Goal: Find specific page/section: Find specific page/section

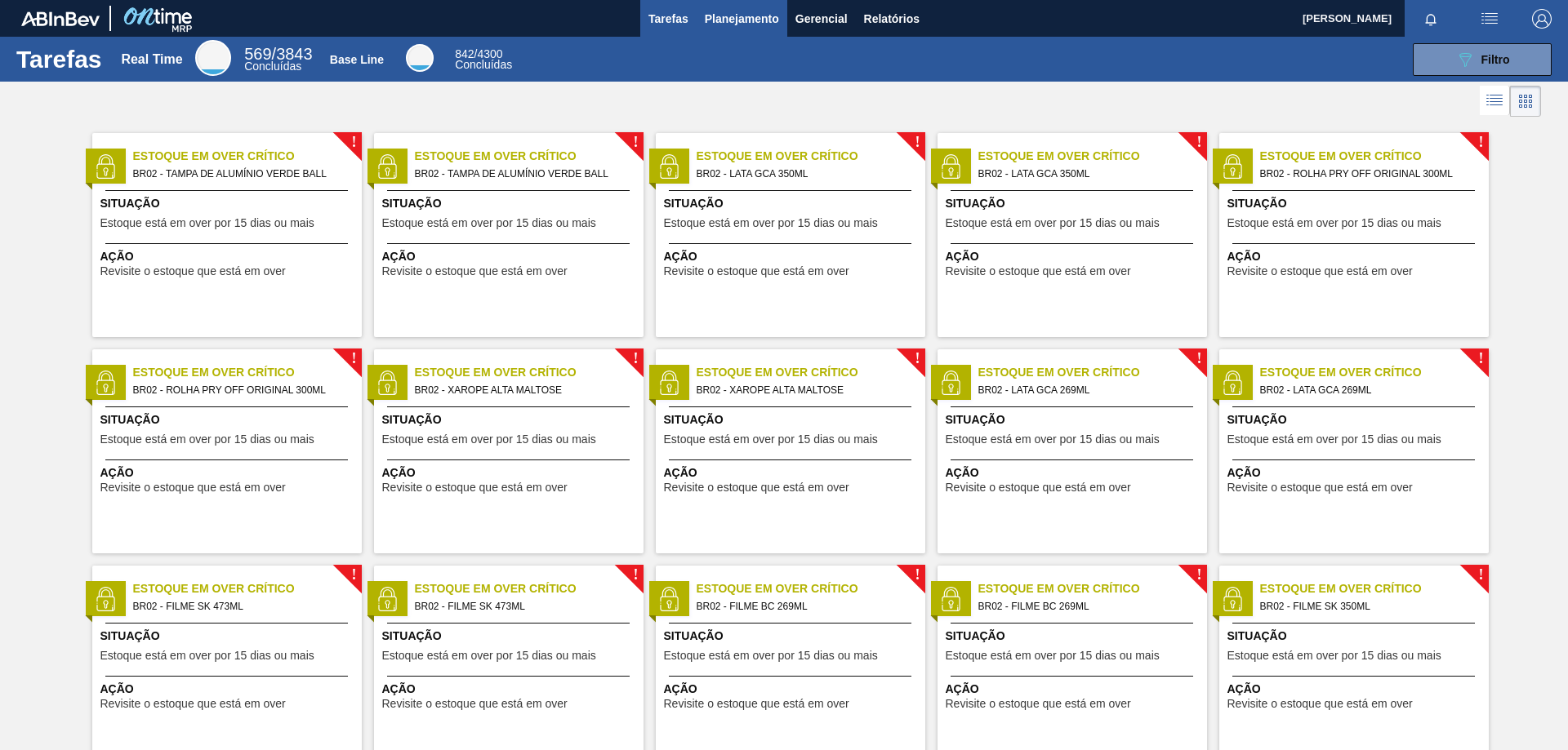
click at [747, 22] on span "Planejamento" at bounding box center [742, 18] width 75 height 20
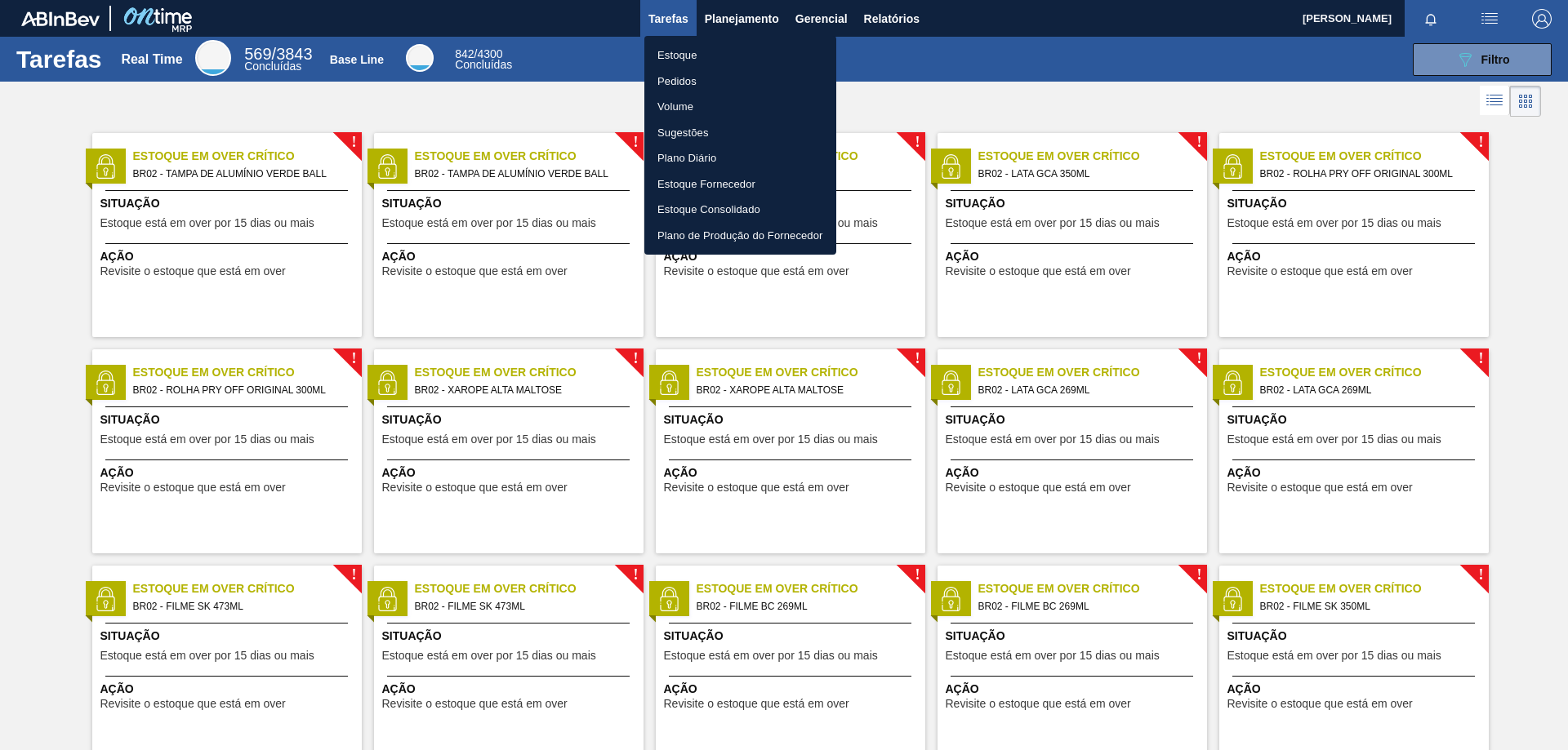
click at [679, 82] on li "Pedidos" at bounding box center [741, 82] width 192 height 26
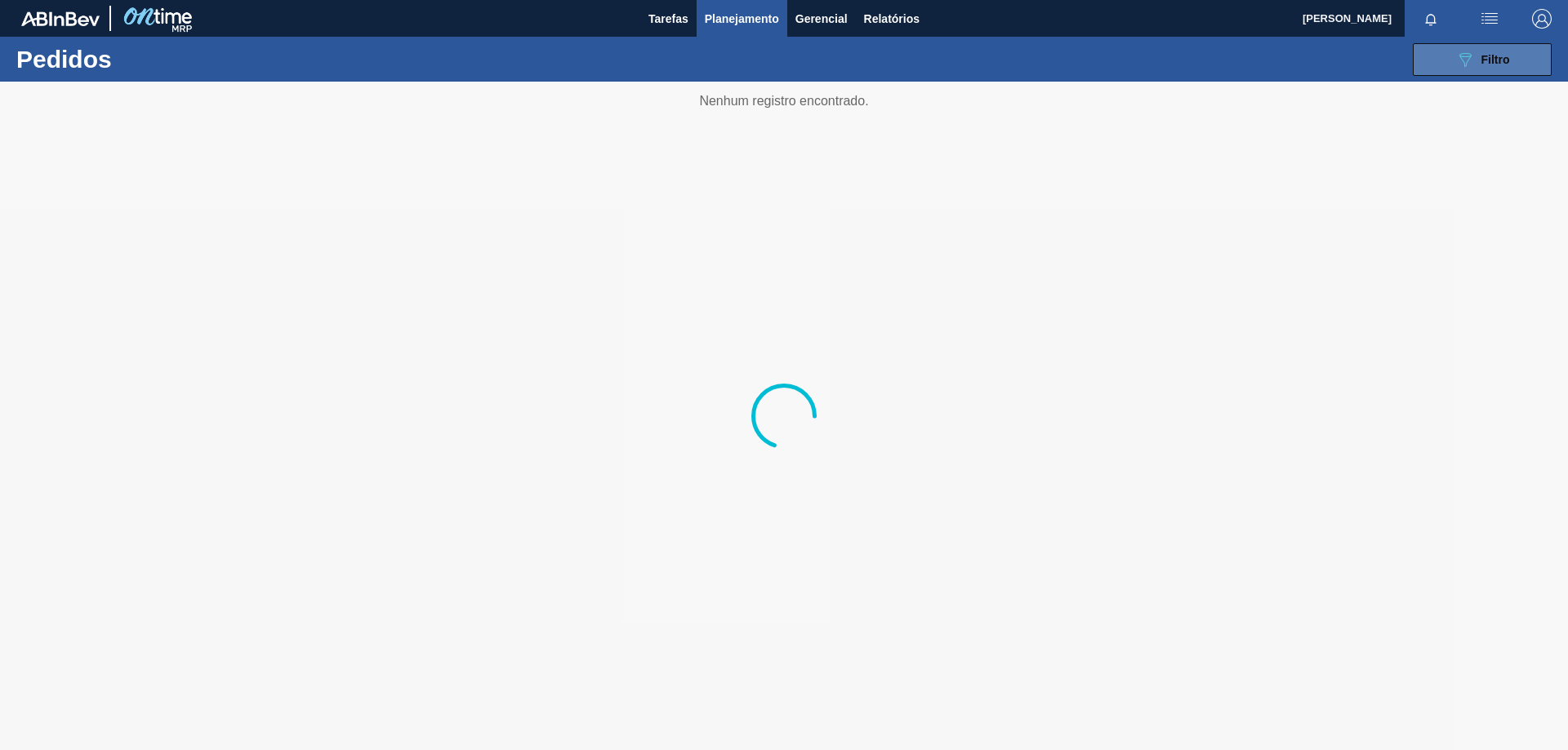
click at [1478, 63] on div "089F7B8B-B2A5-4AFE-B5C0-19BA573D28AC Filtro" at bounding box center [1482, 59] width 55 height 20
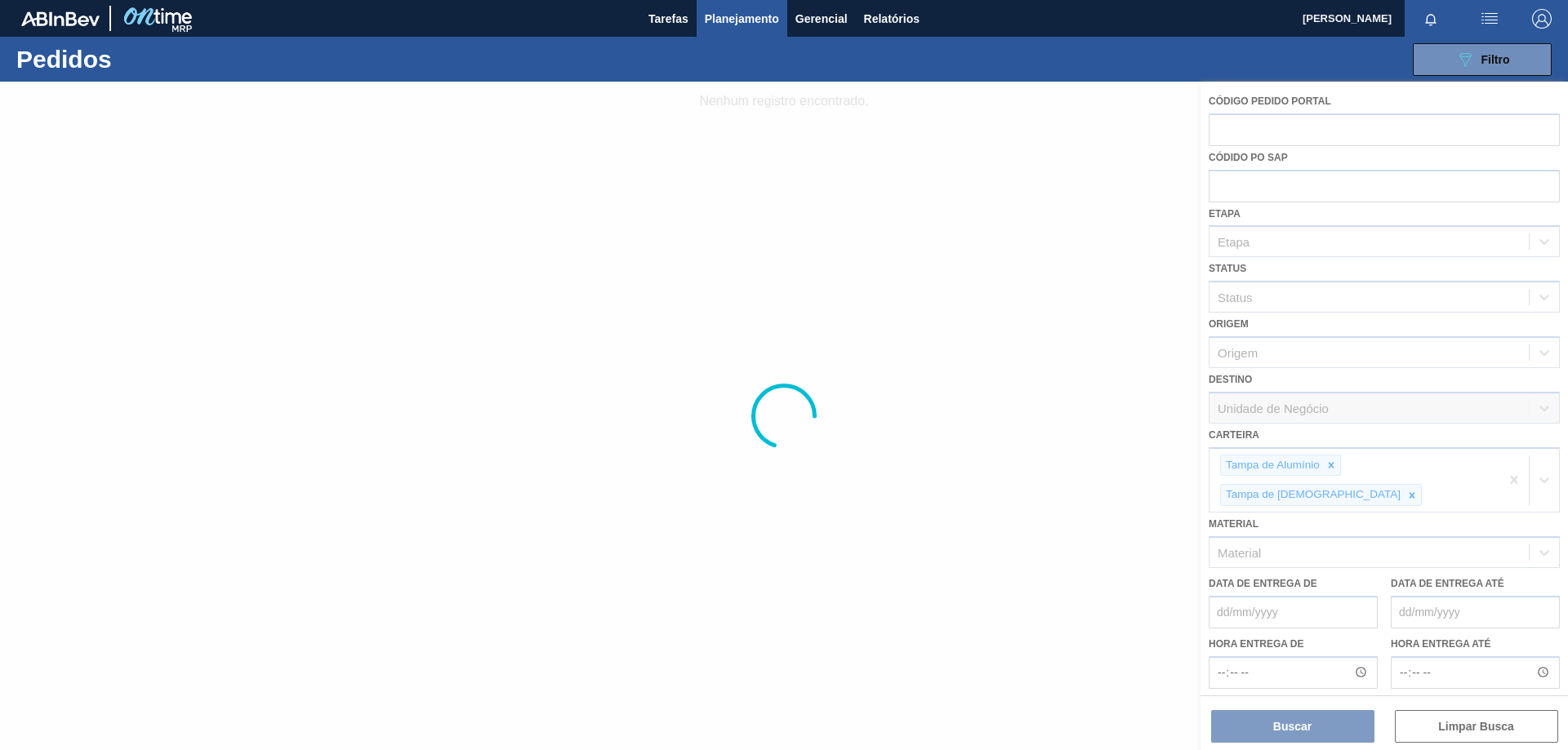
click at [1332, 469] on div at bounding box center [784, 415] width 1568 height 668
click at [1331, 465] on div at bounding box center [784, 415] width 1568 height 668
click at [1323, 463] on div at bounding box center [784, 415] width 1568 height 668
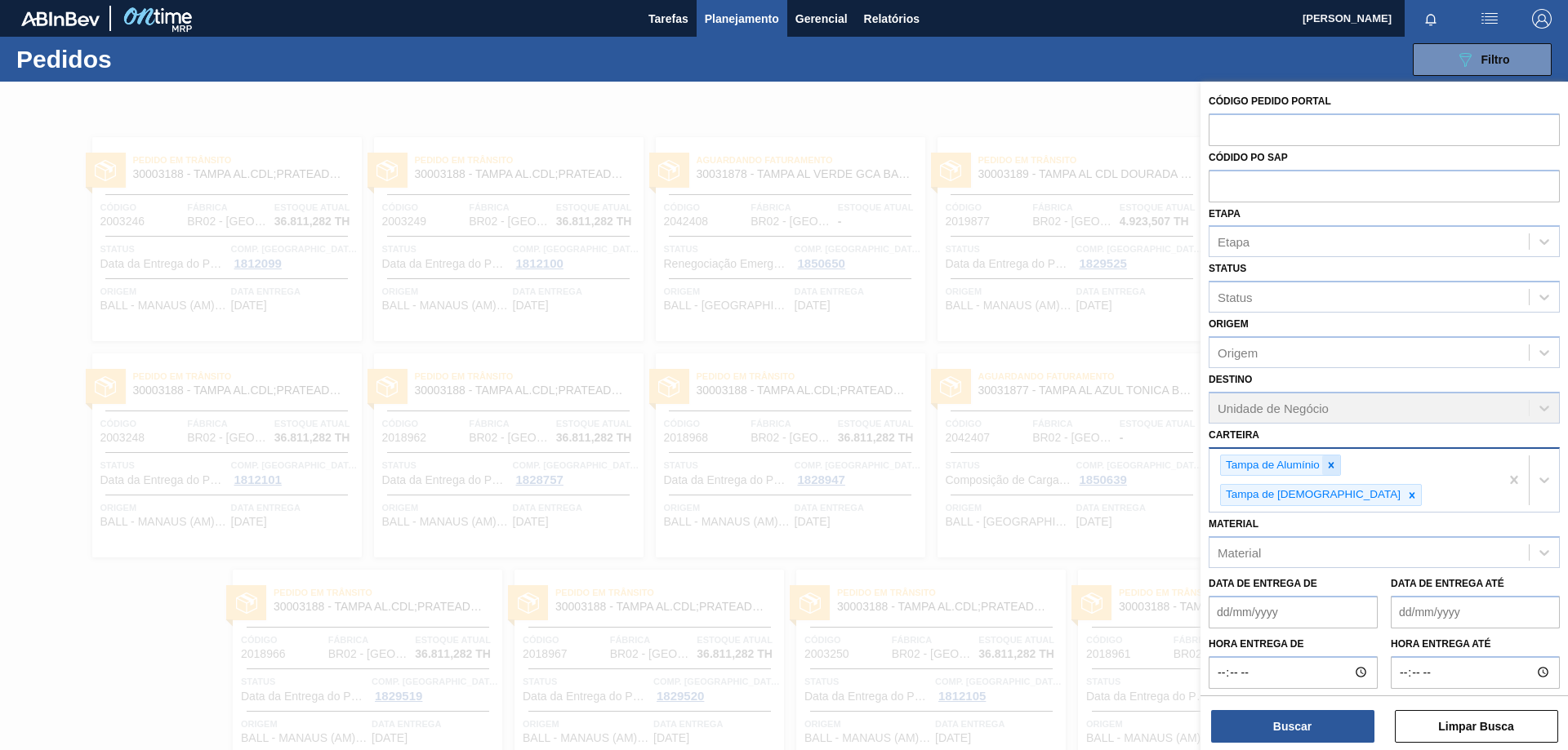
click at [1334, 457] on div at bounding box center [1330, 466] width 18 height 21
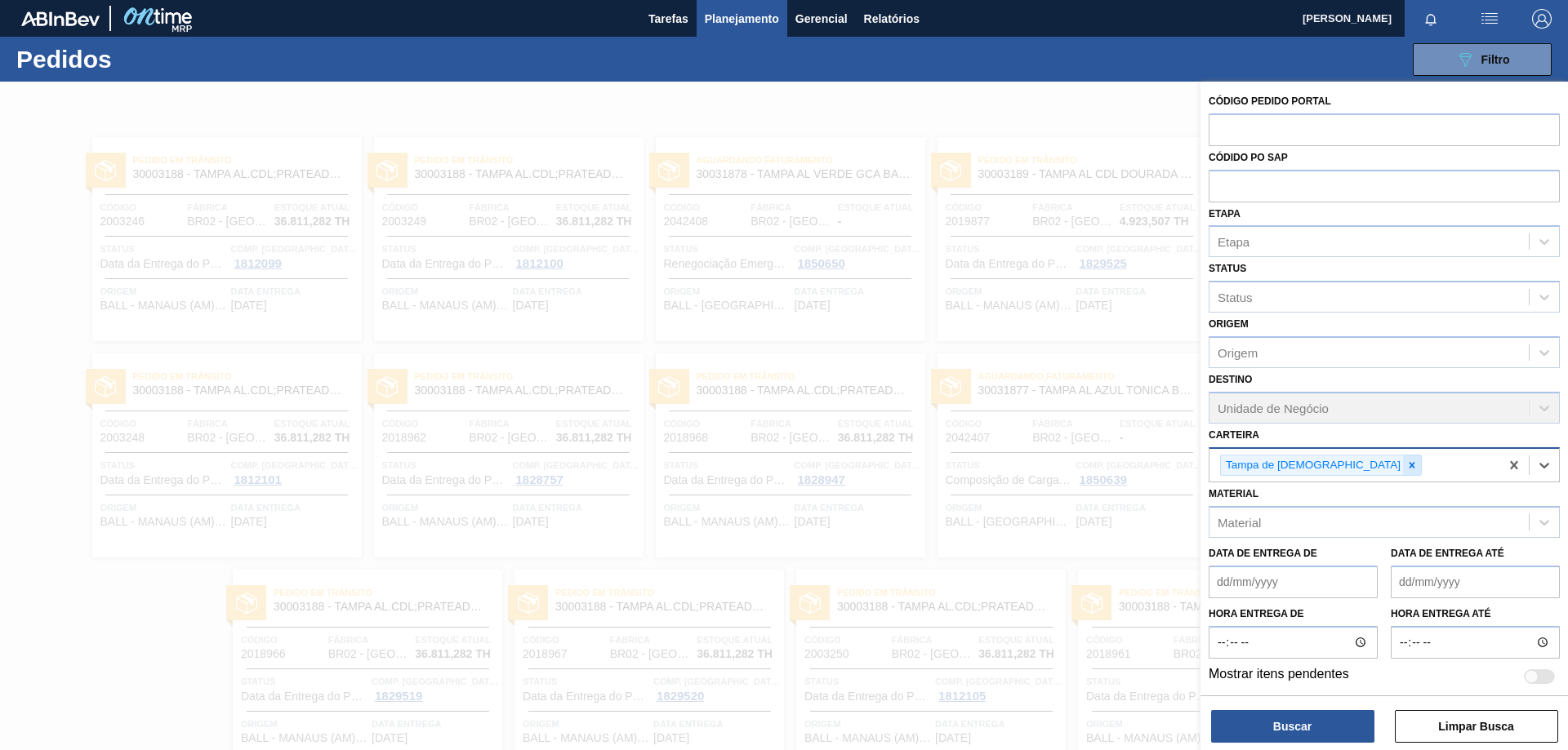
click at [1409, 464] on icon at bounding box center [1412, 465] width 6 height 6
click at [1310, 464] on div "Carteira" at bounding box center [1369, 463] width 319 height 24
type input "f"
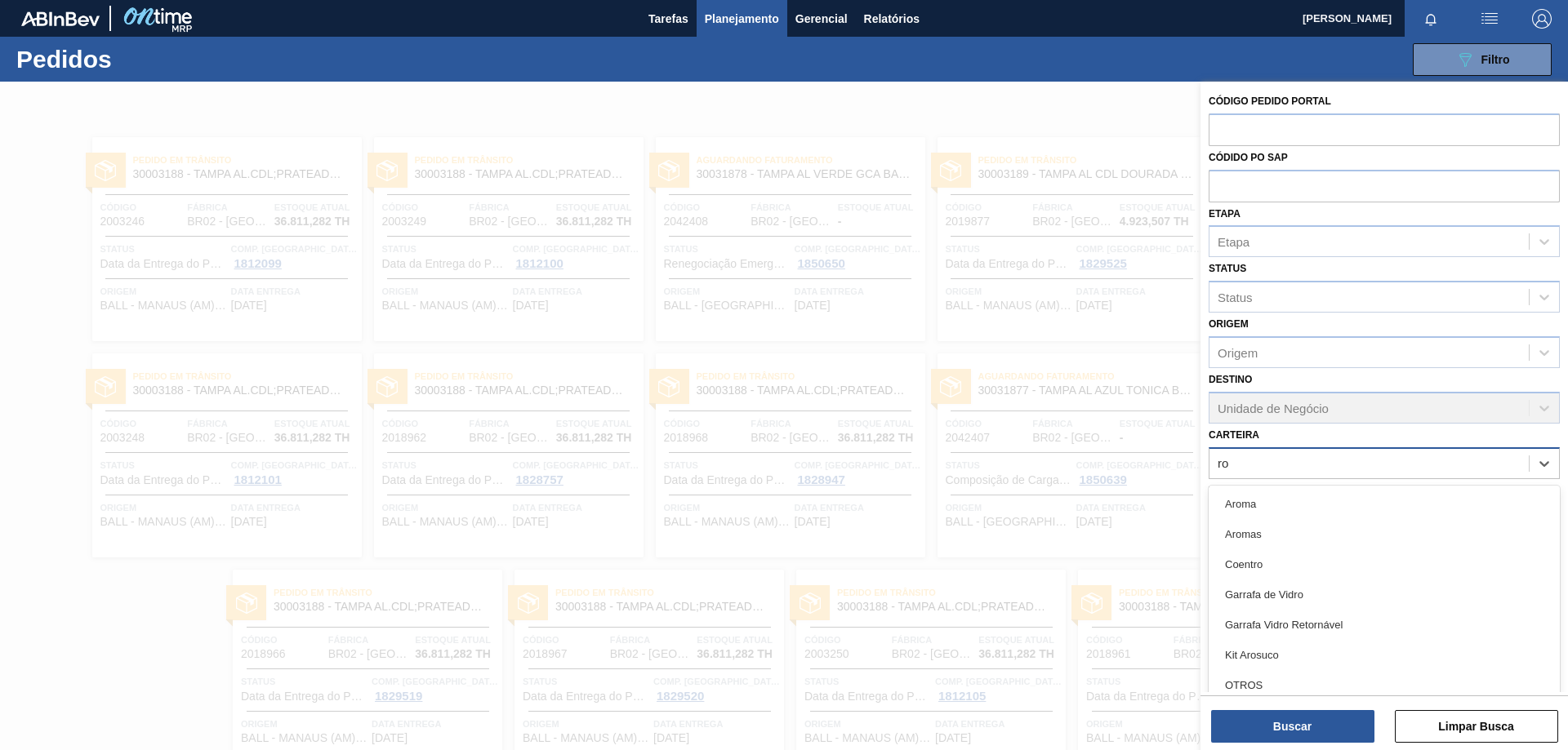
type input "r"
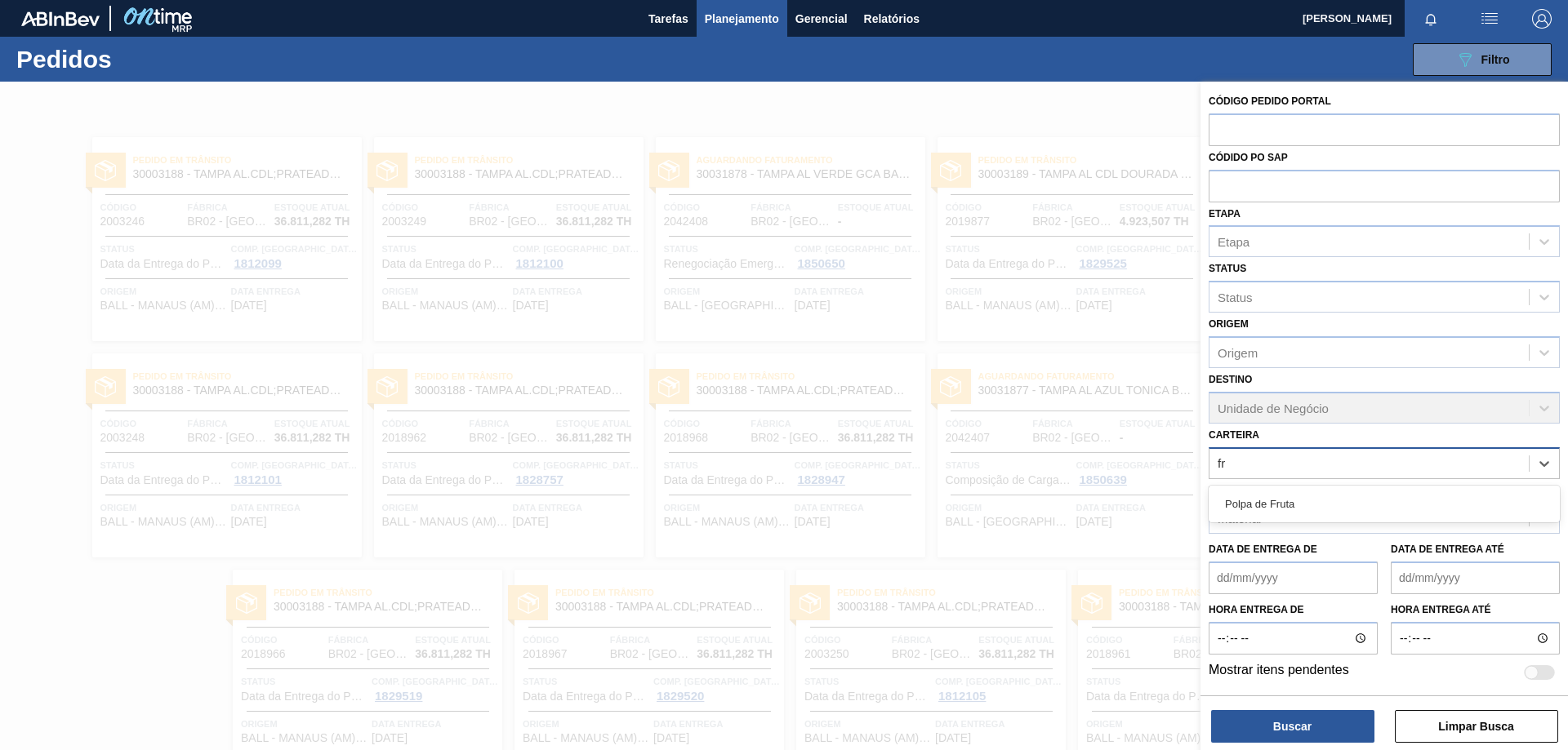
type input "f"
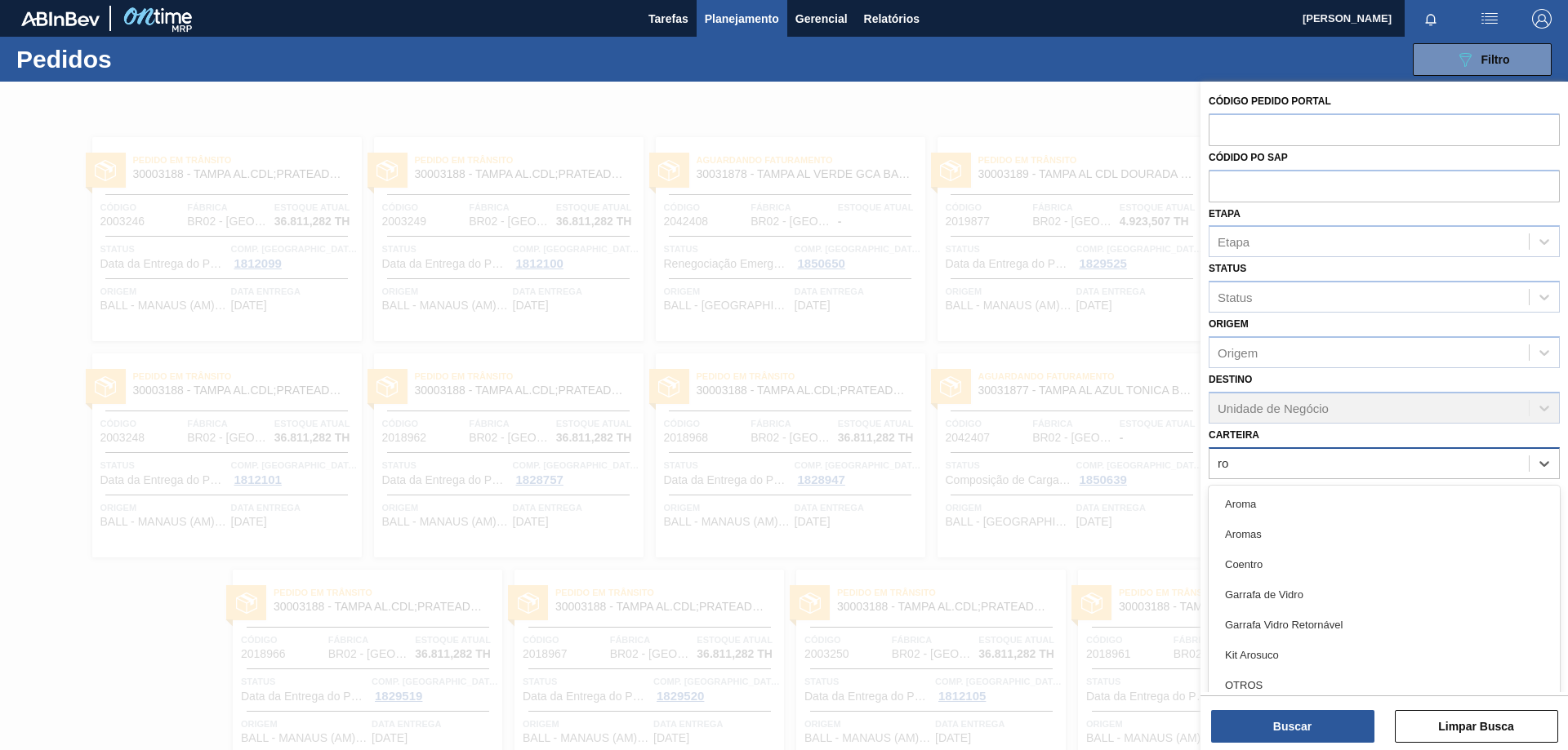
type input "r"
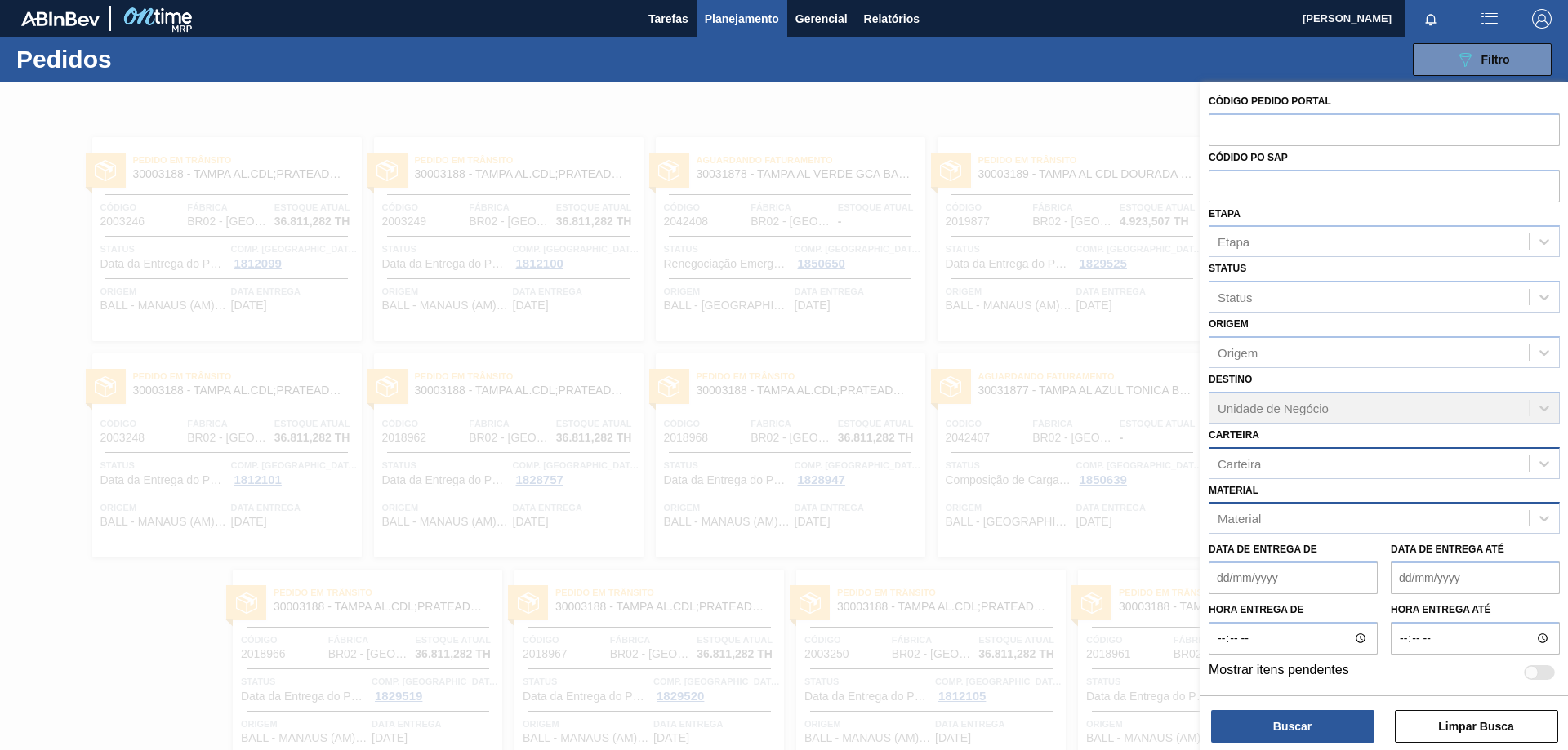
click at [1275, 511] on div "Material" at bounding box center [1369, 519] width 319 height 24
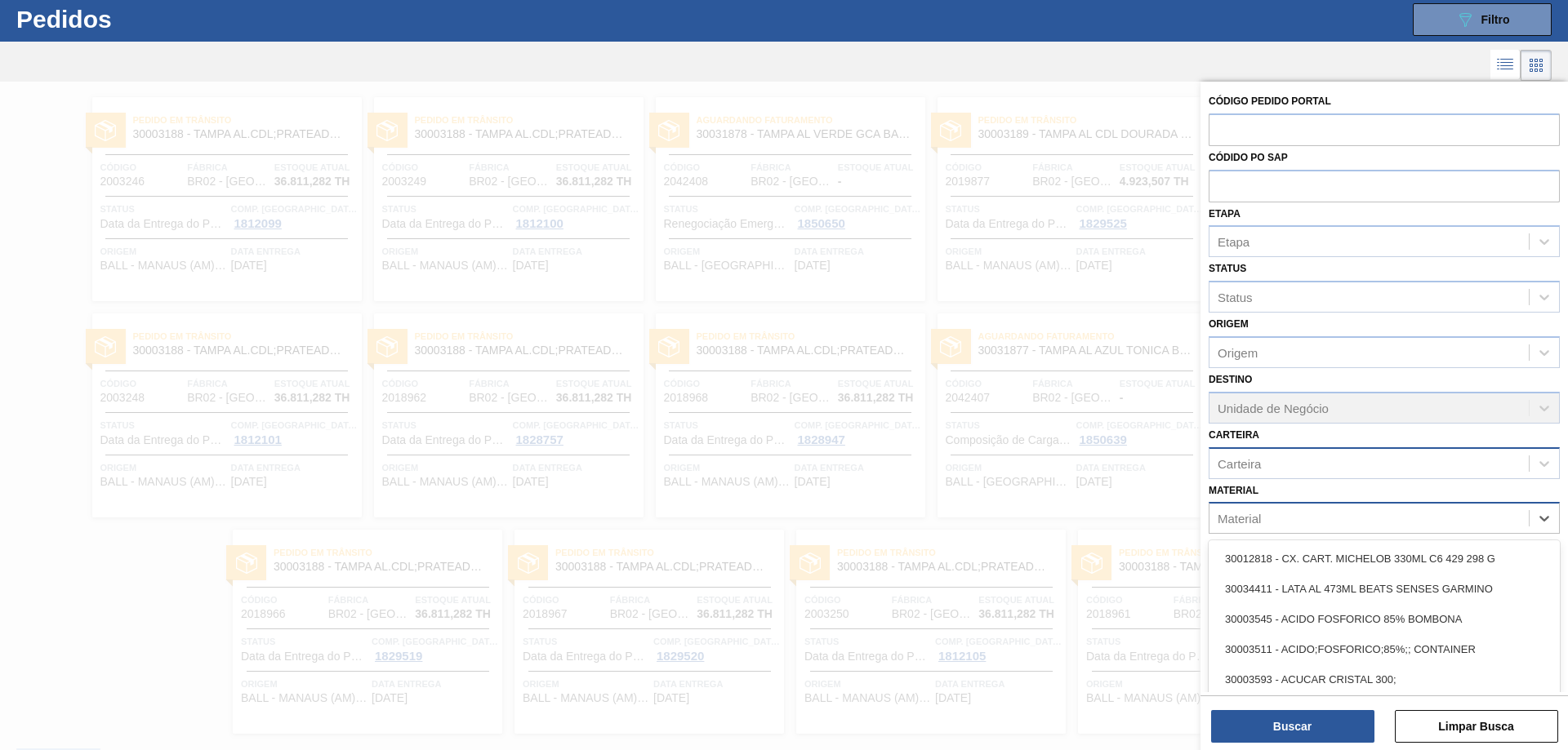
scroll to position [42, 0]
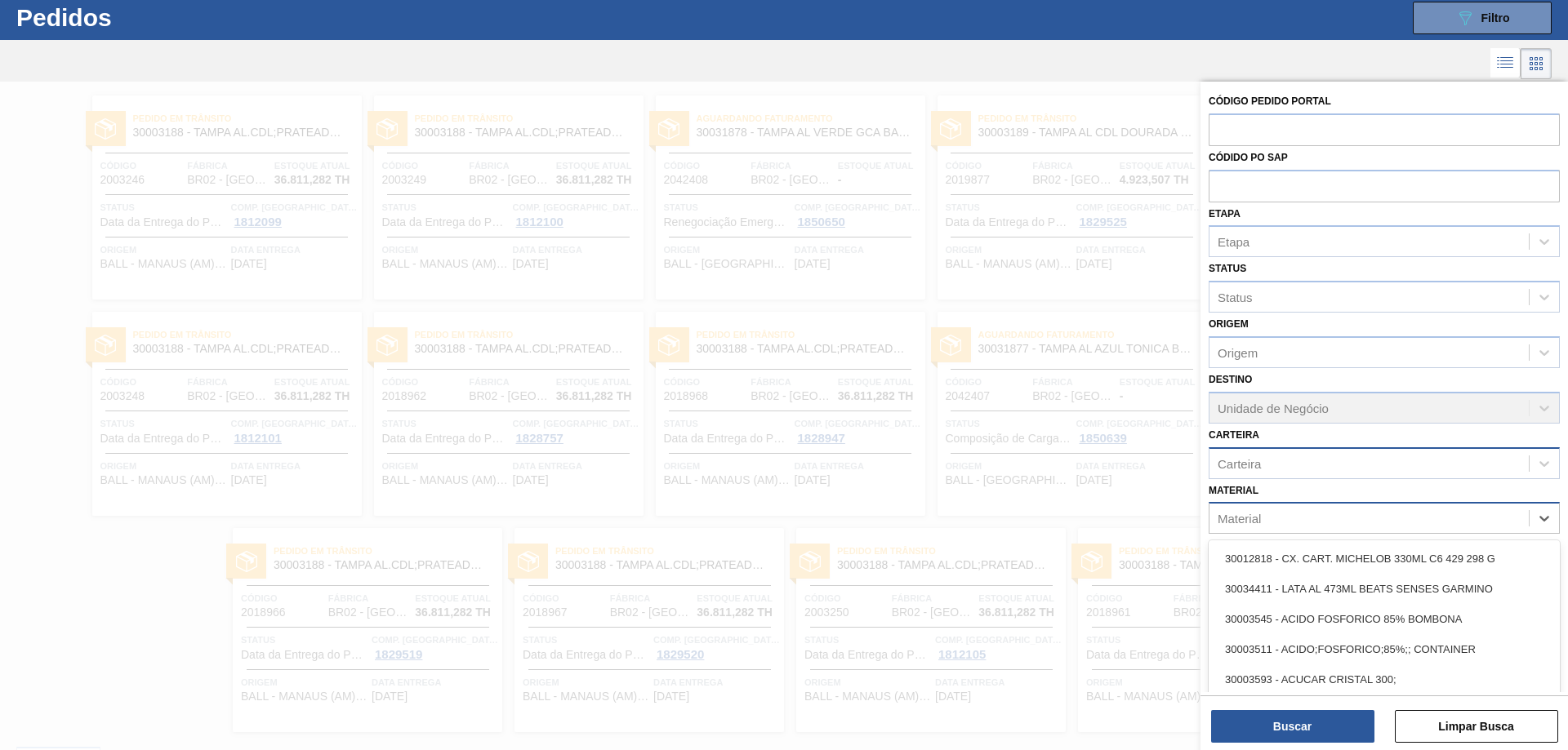
click at [1280, 517] on div "Material" at bounding box center [1369, 519] width 319 height 24
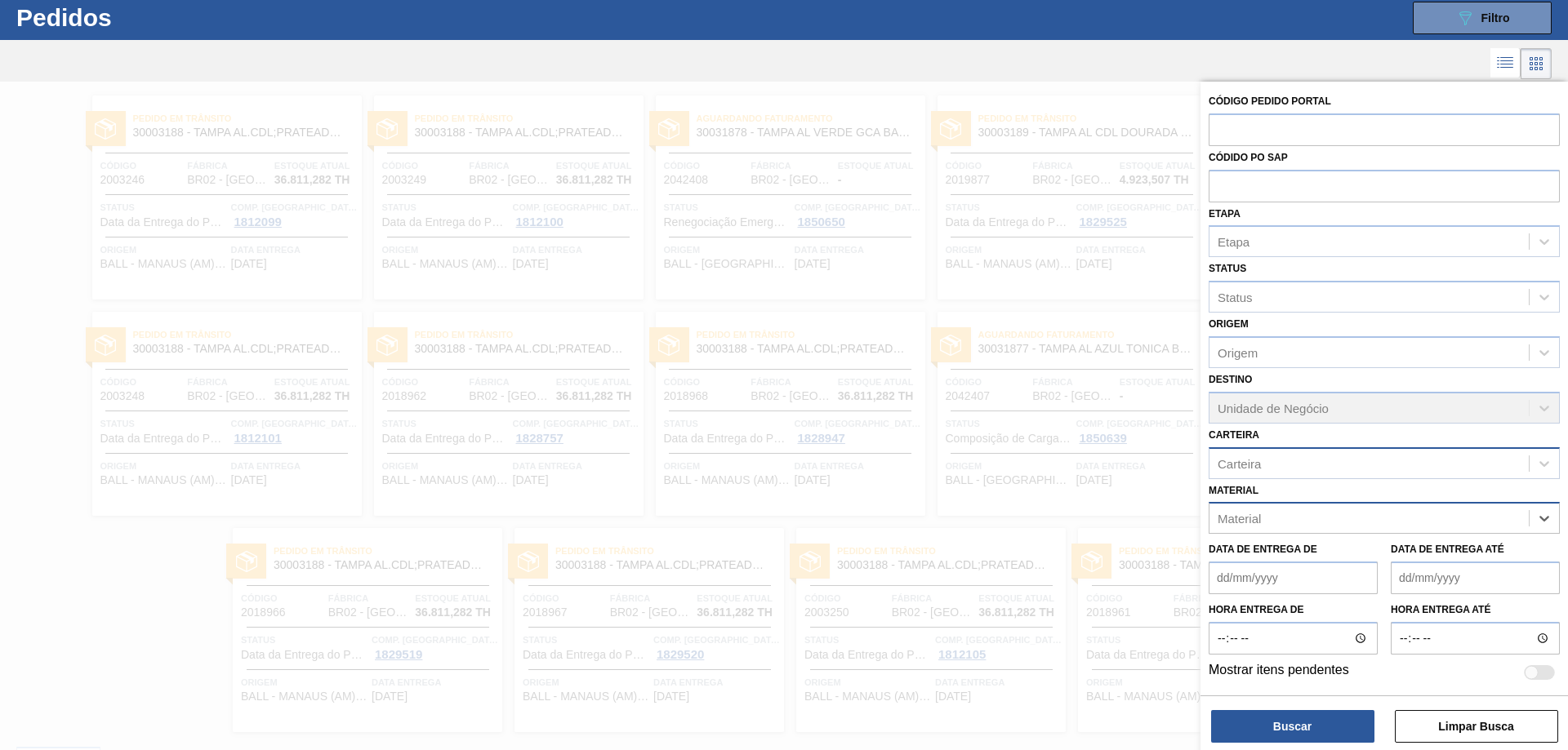
click at [1280, 517] on div "Material" at bounding box center [1369, 519] width 319 height 24
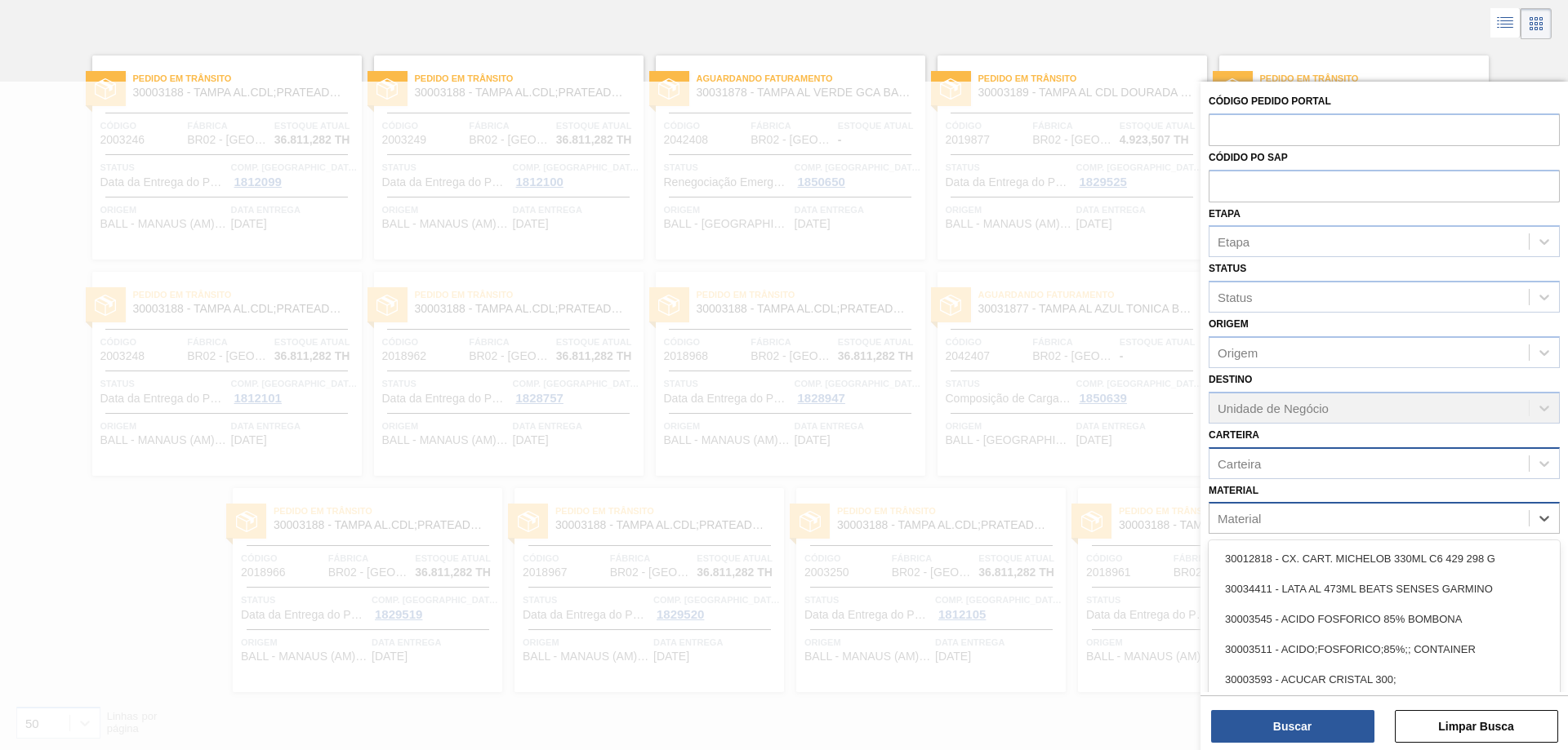
scroll to position [83, 0]
type input "front"
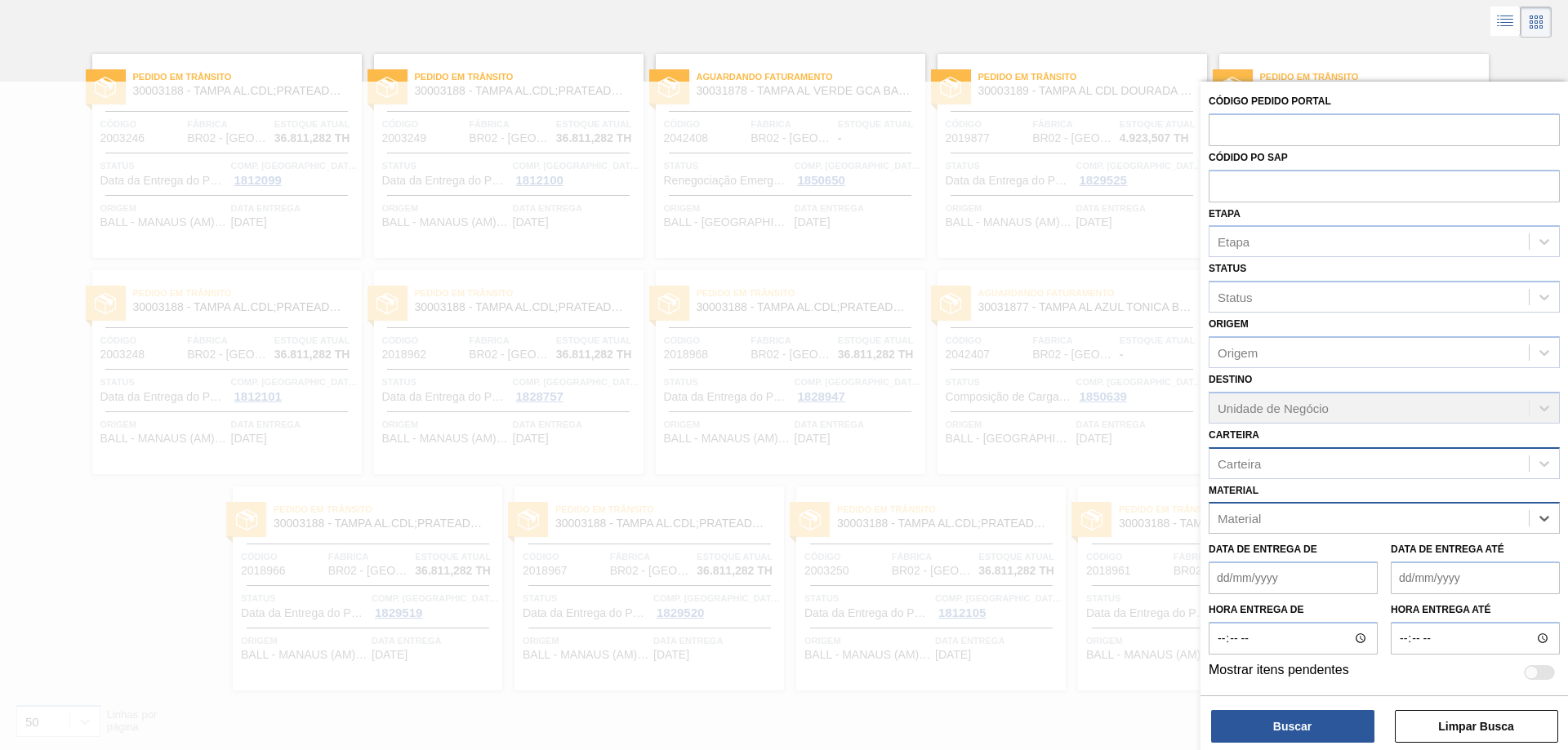
paste input "20009040"
type input "20009040"
click at [1337, 554] on div "20009040 - ROT FR BRAHMA 300 VALE PT REV02 CX60ML" at bounding box center [1383, 559] width 351 height 30
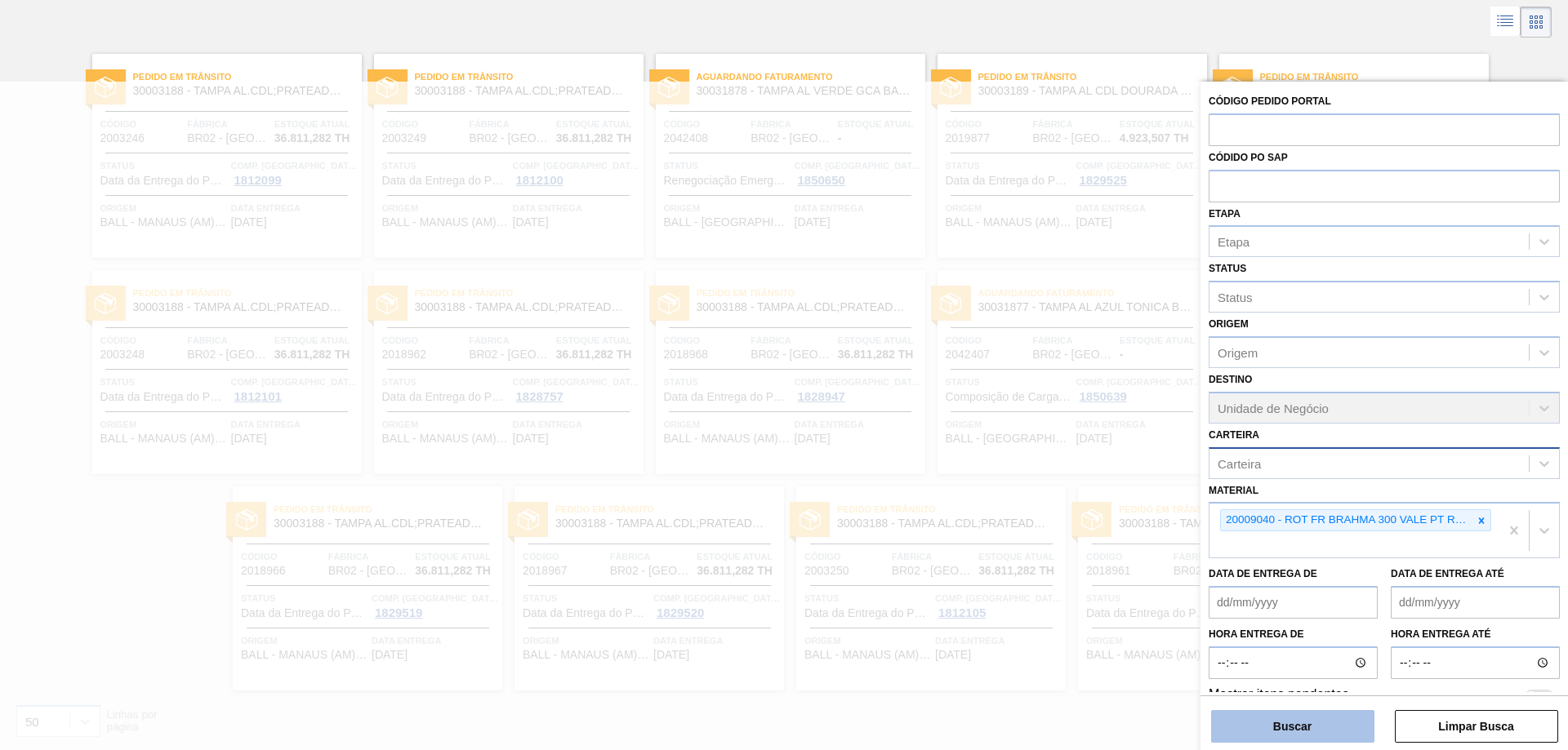
click at [1311, 729] on button "Buscar" at bounding box center [1293, 727] width 163 height 33
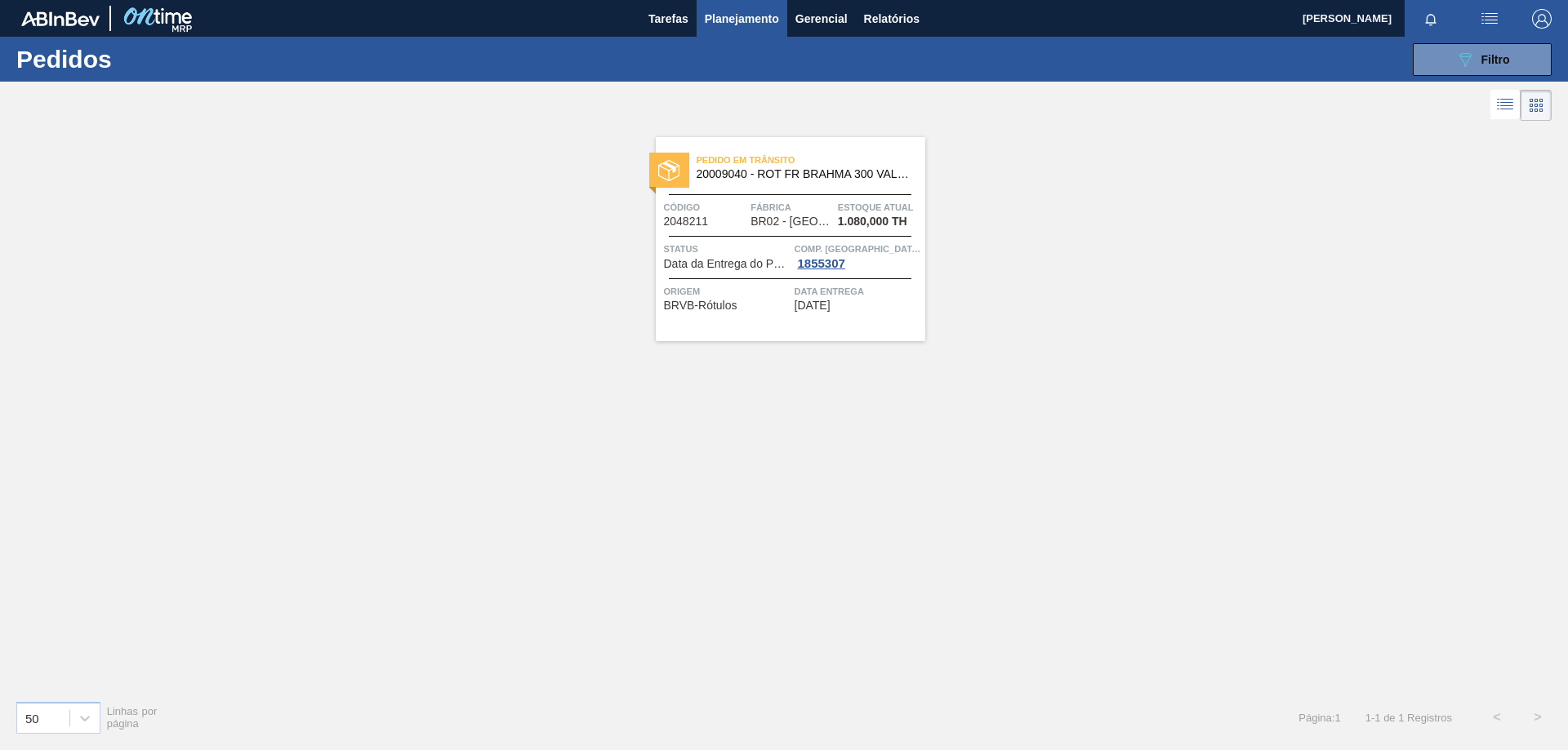
scroll to position [0, 0]
click at [1474, 59] on icon "089F7B8B-B2A5-4AFE-B5C0-19BA573D28AC" at bounding box center [1464, 59] width 20 height 20
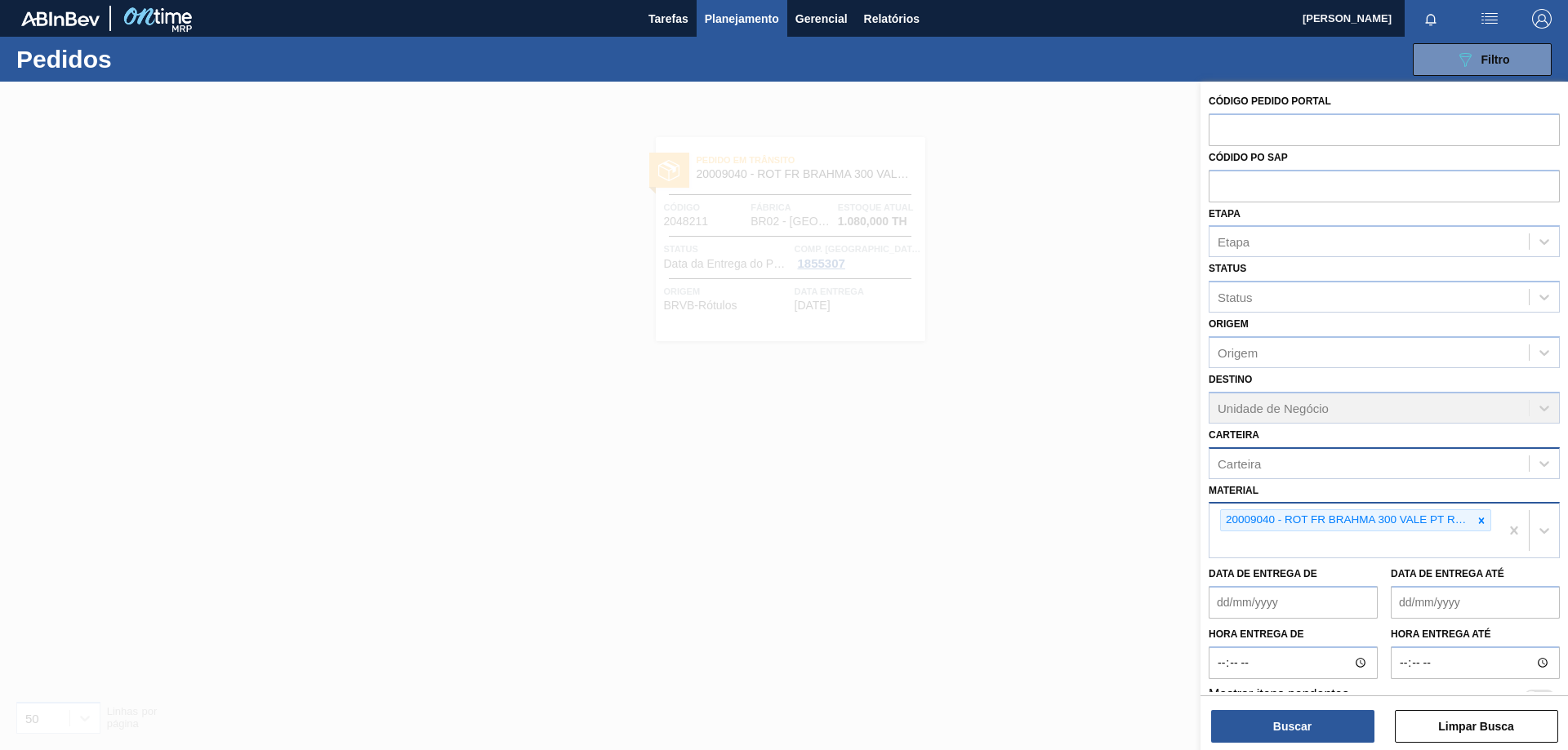
click at [1476, 519] on icon at bounding box center [1480, 520] width 11 height 11
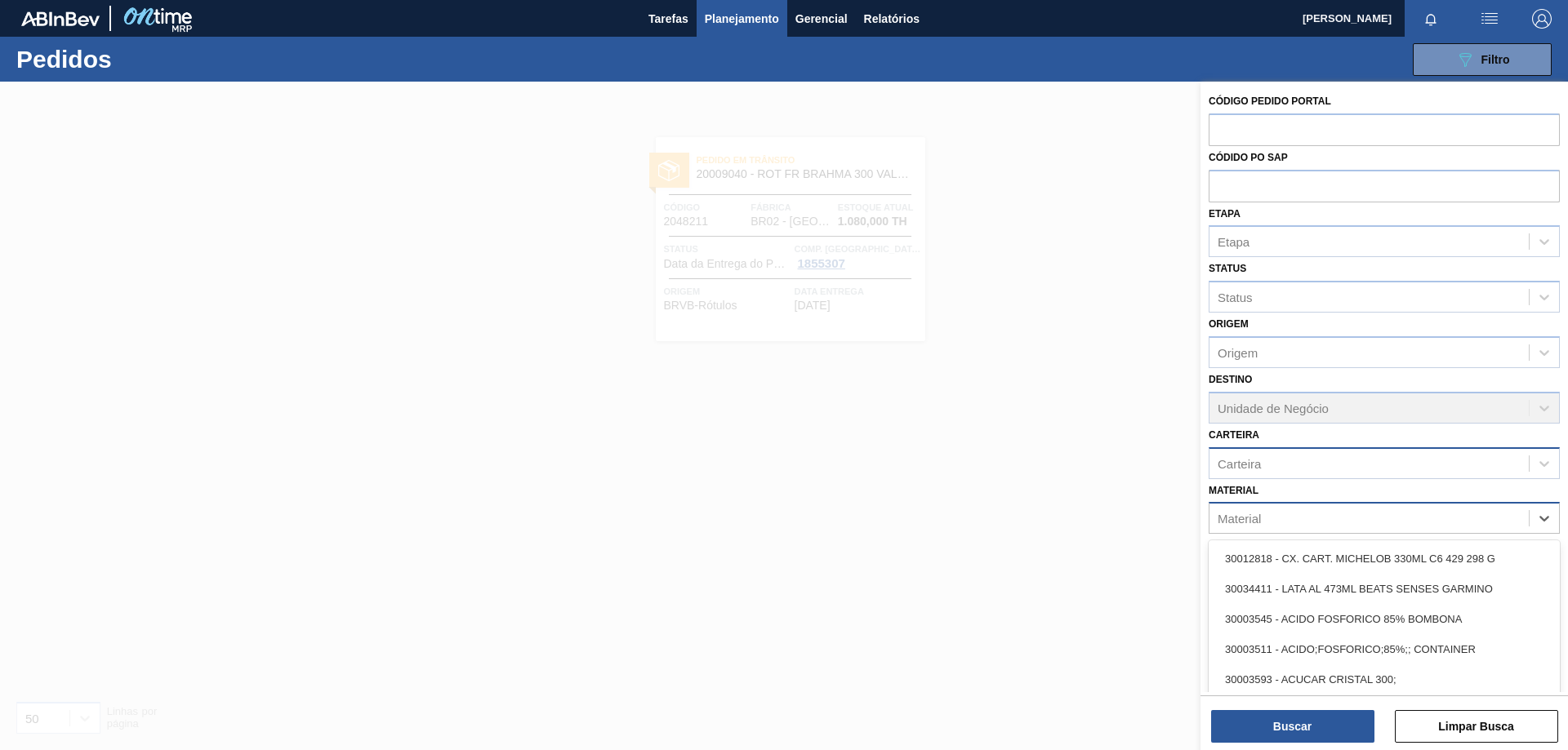
click at [1328, 523] on div "Material" at bounding box center [1369, 519] width 319 height 24
paste input "20009255"
type input "20009255"
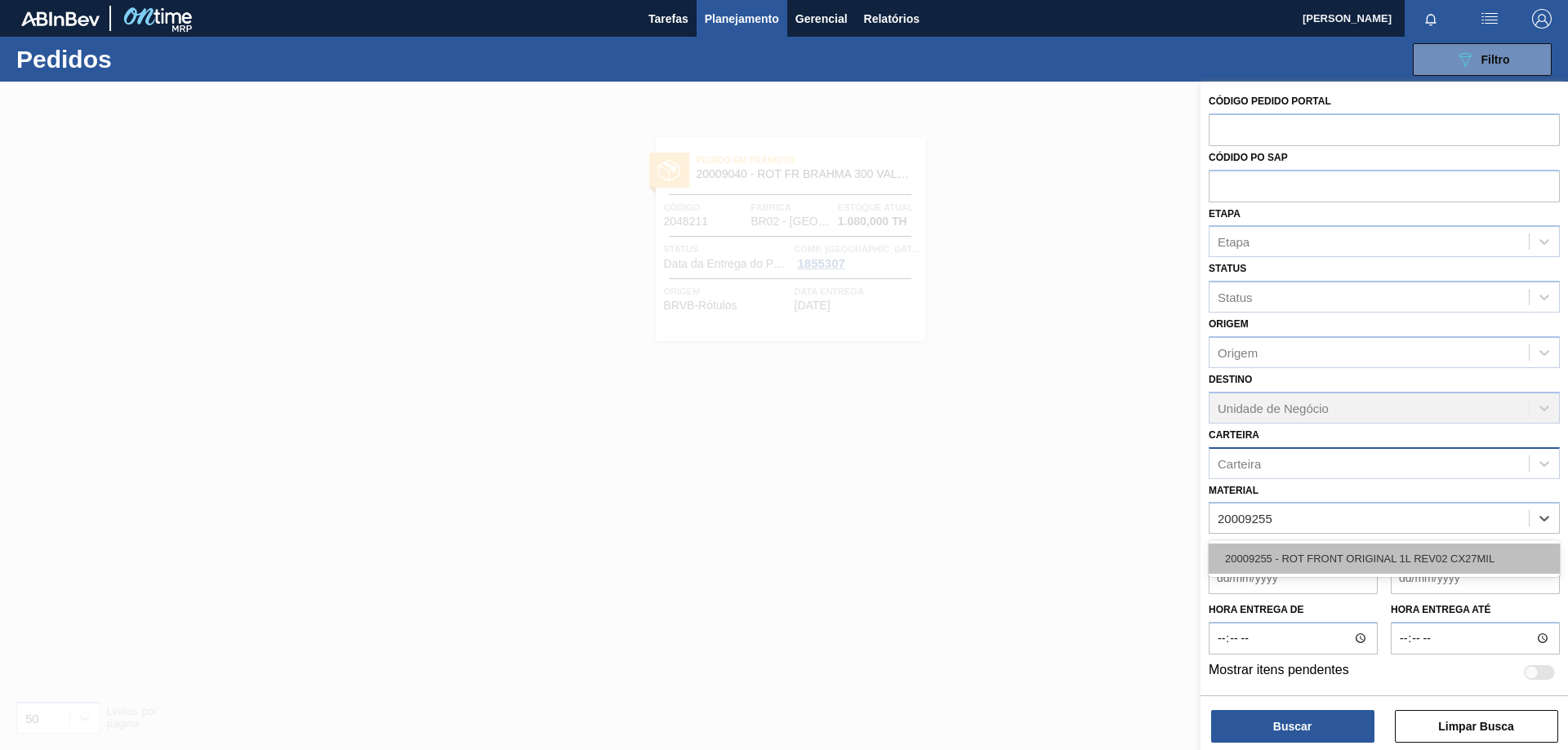
click at [1316, 561] on div "20009255 - ROT FRONT ORIGINAL 1L REV02 CX27MIL" at bounding box center [1383, 559] width 351 height 30
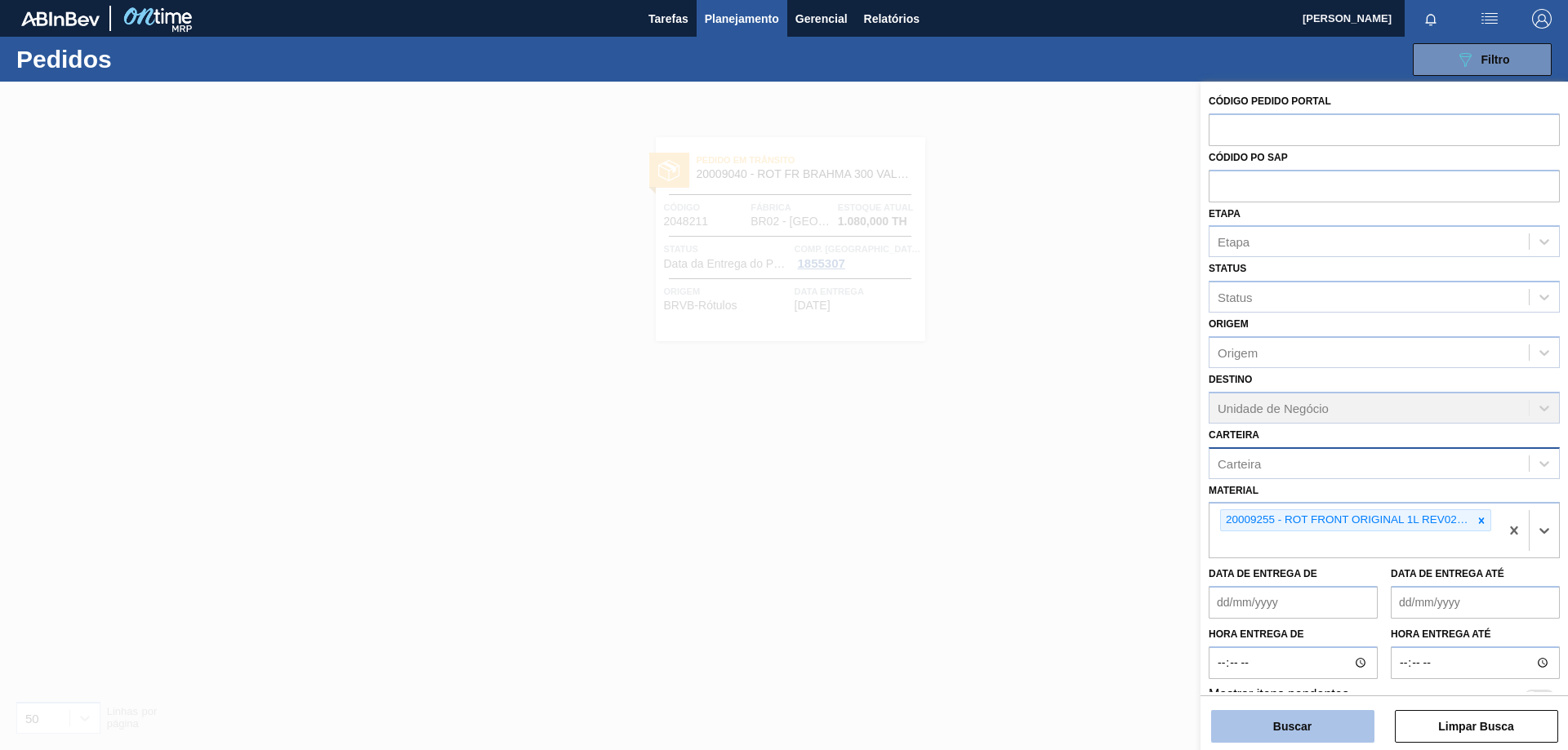
click at [1298, 728] on button "Buscar" at bounding box center [1293, 727] width 163 height 33
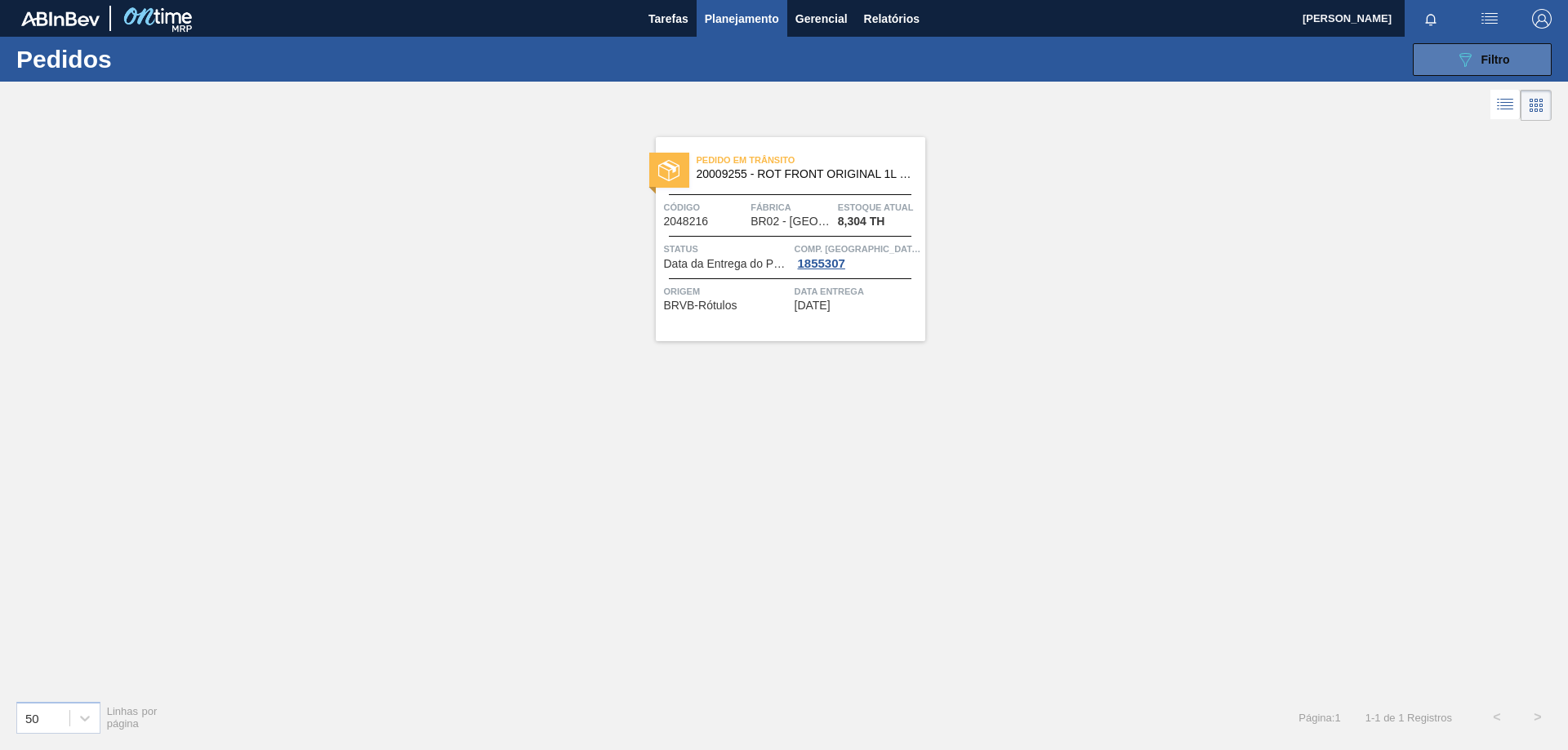
click at [1510, 61] on button "089F7B8B-B2A5-4AFE-B5C0-19BA573D28AC Filtro" at bounding box center [1482, 59] width 139 height 33
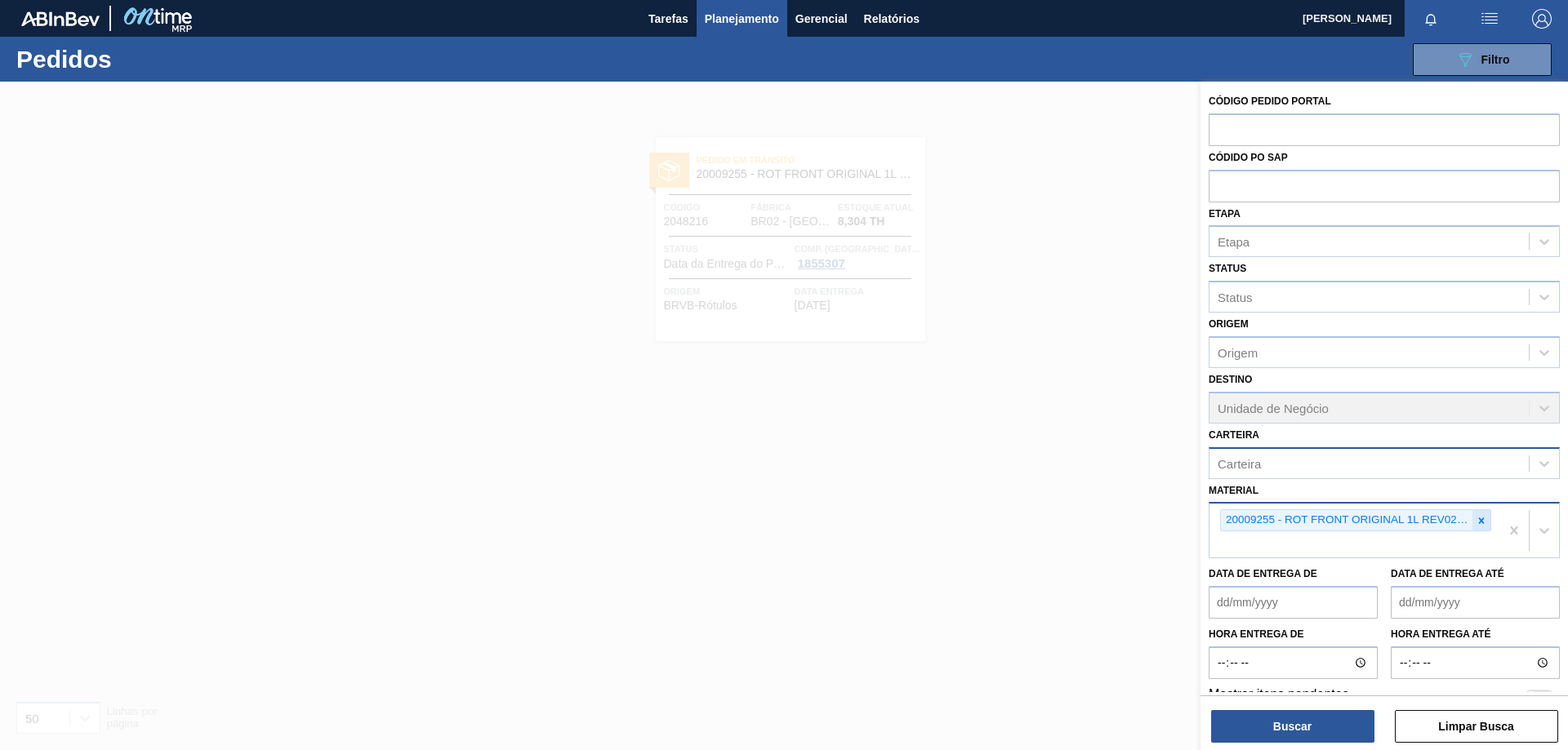
click at [1481, 523] on icon at bounding box center [1481, 520] width 6 height 6
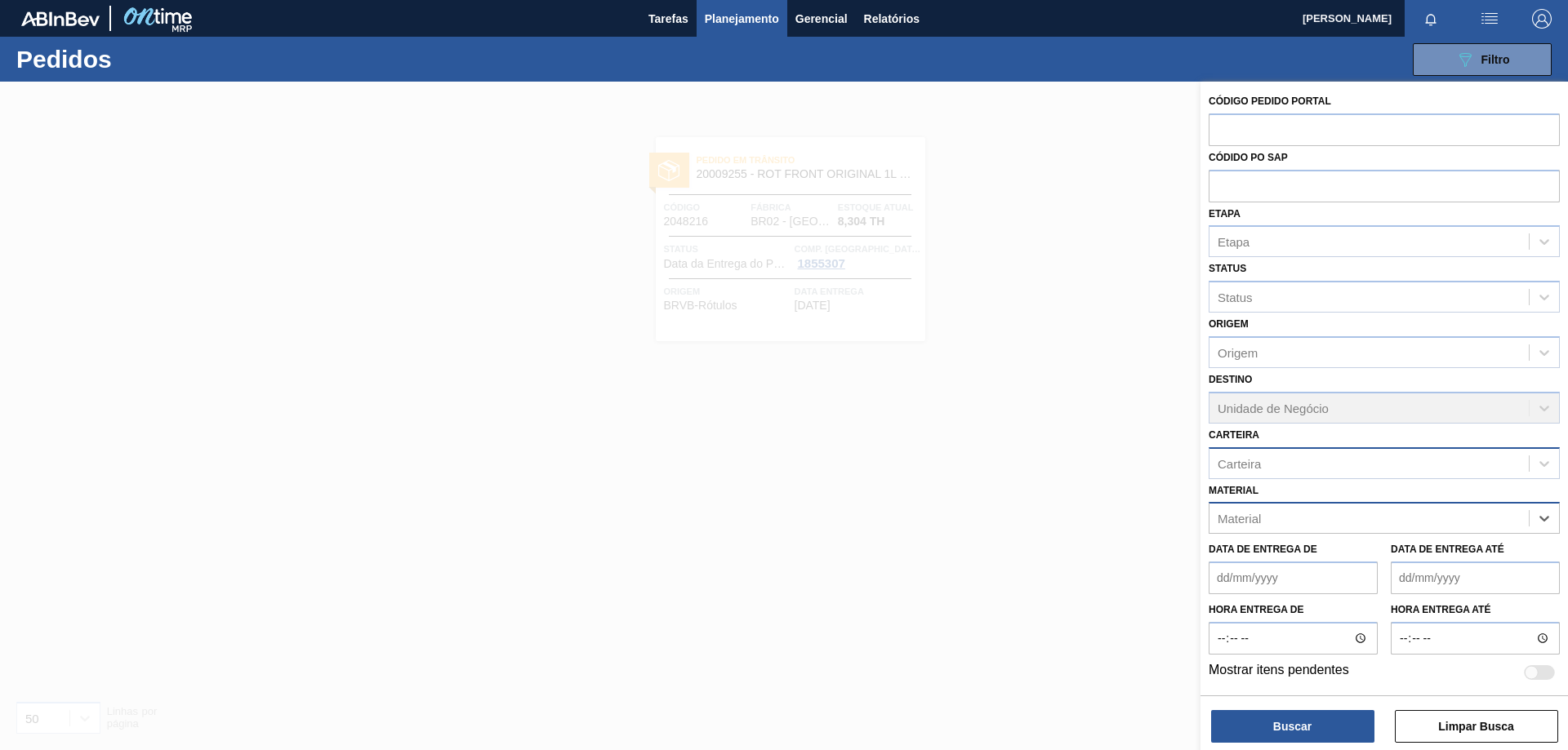
click at [1301, 517] on div "Material" at bounding box center [1369, 519] width 319 height 24
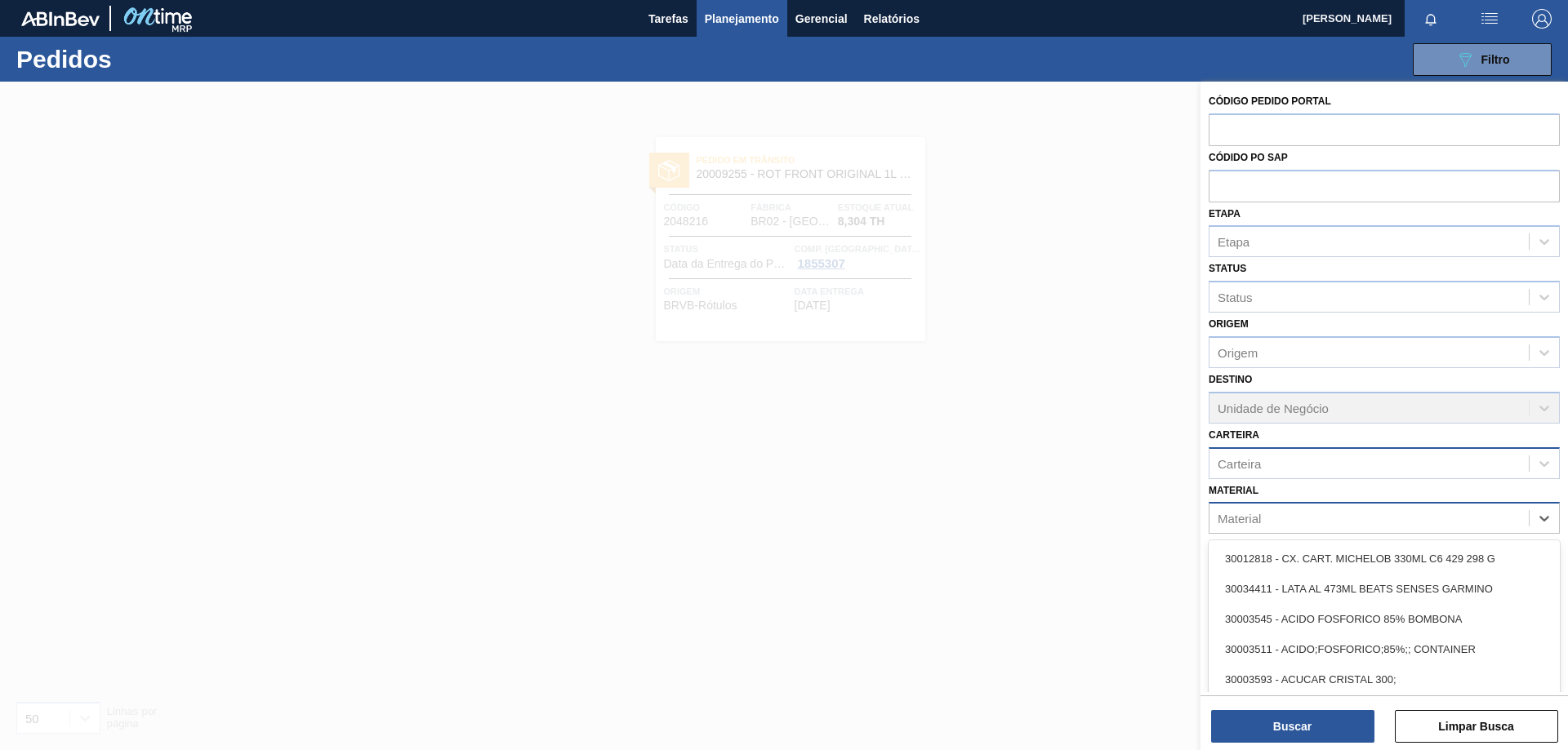
paste input "30033934"
type input "30033934"
drag, startPoint x: 1323, startPoint y: 557, endPoint x: 1338, endPoint y: 598, distance: 43.7
click at [1324, 557] on div "30033934 - ROLHA MET BRAH QR CODE 021CX105" at bounding box center [1383, 559] width 351 height 30
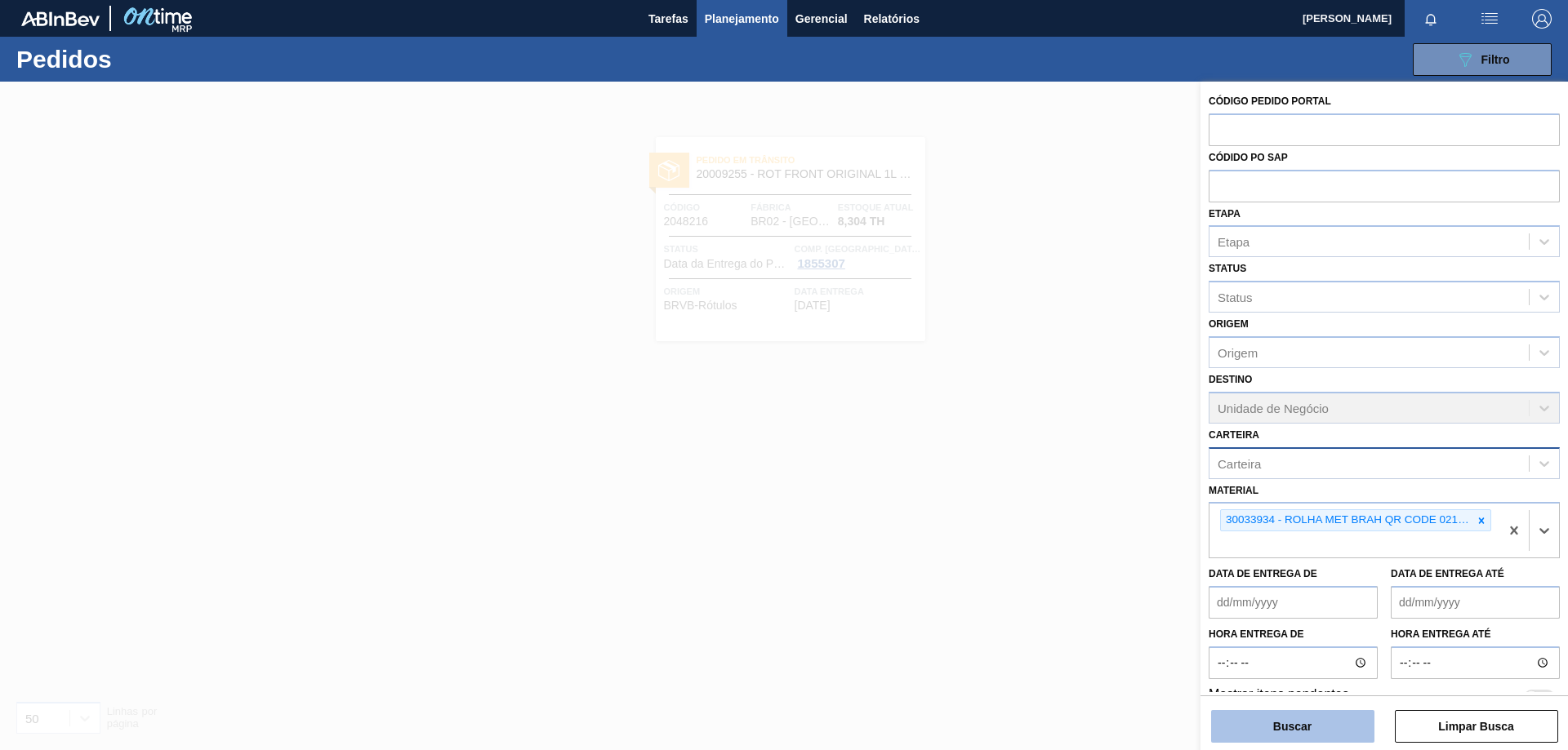
click at [1314, 719] on button "Buscar" at bounding box center [1293, 727] width 163 height 33
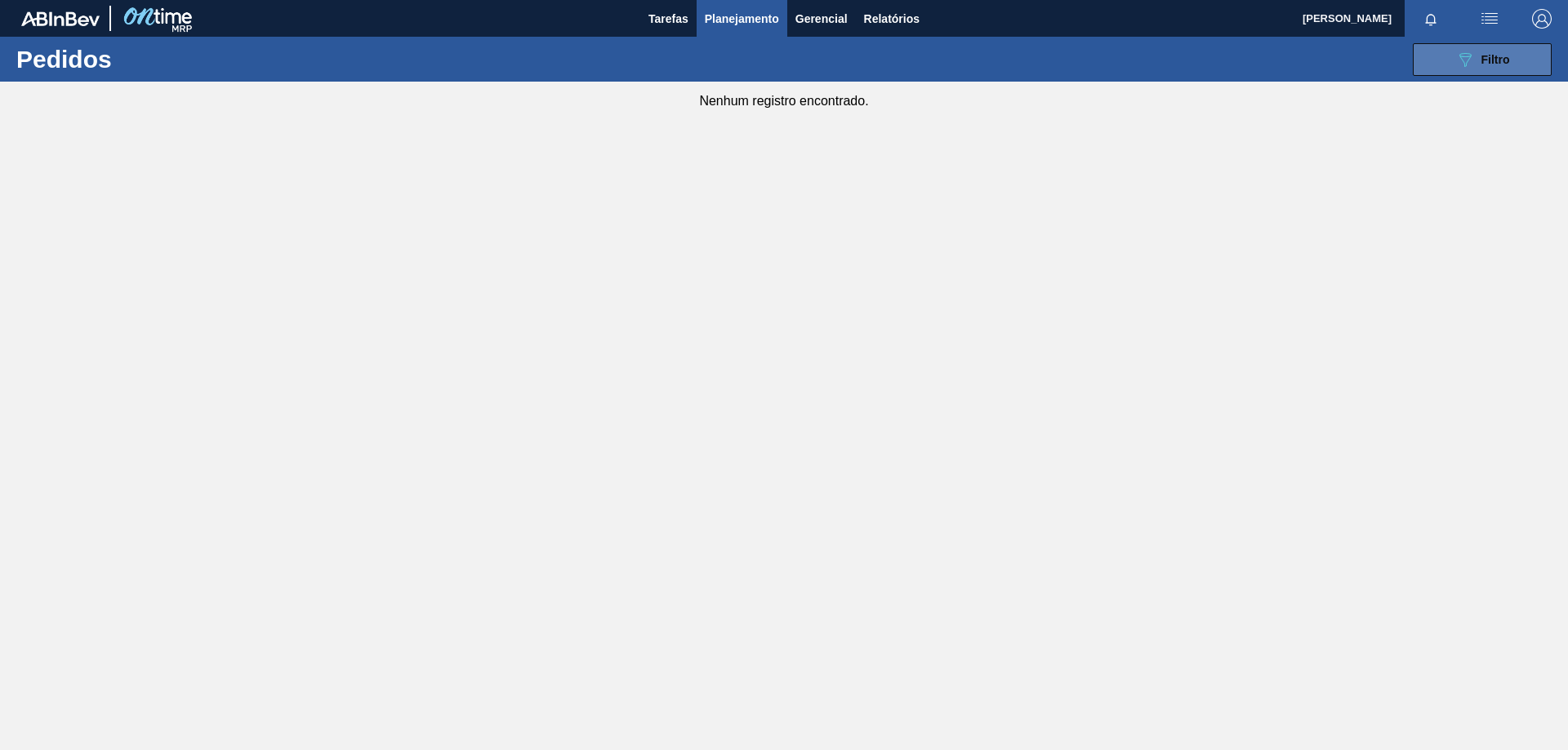
click at [1514, 58] on button "089F7B8B-B2A5-4AFE-B5C0-19BA573D28AC Filtro" at bounding box center [1482, 59] width 139 height 33
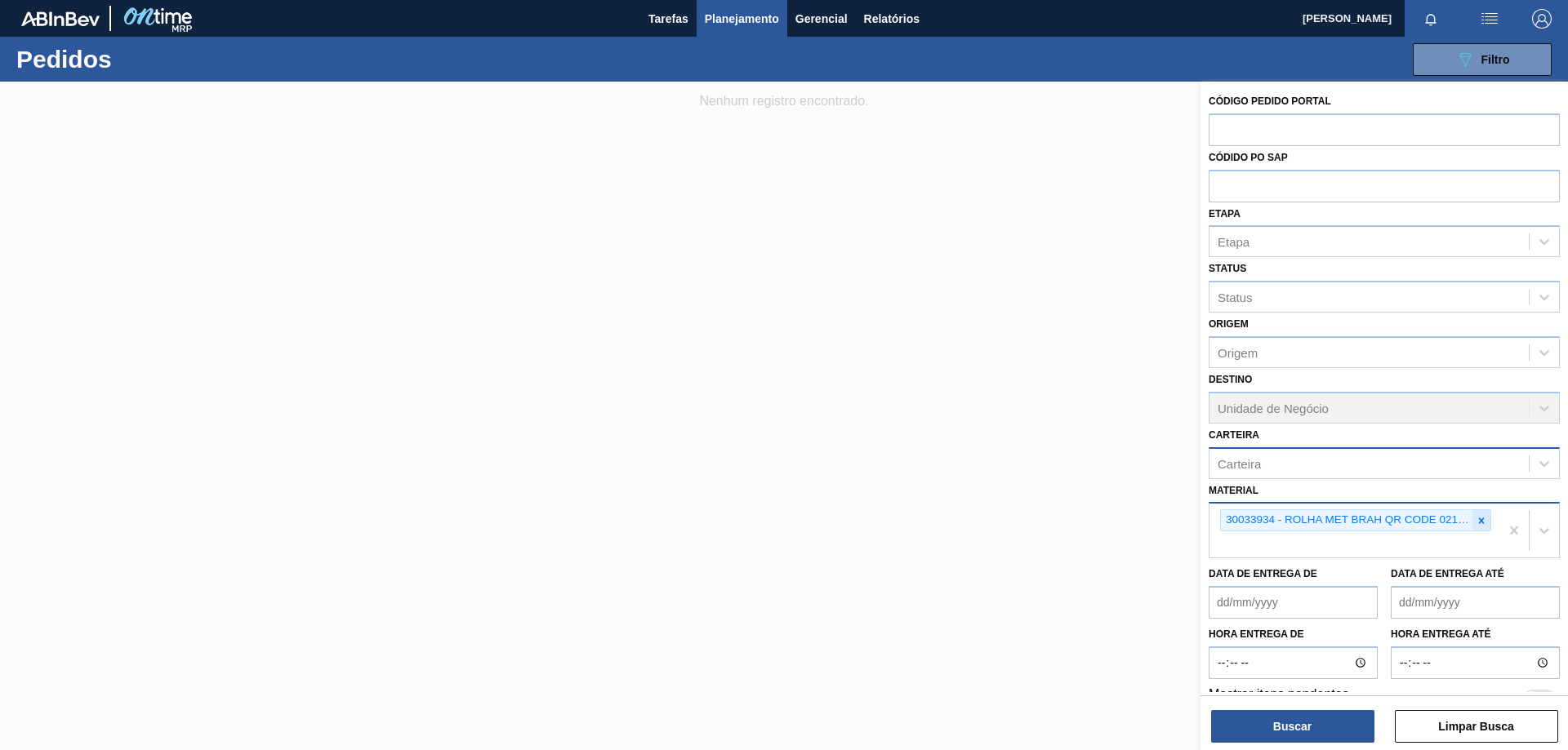
click at [1479, 521] on icon at bounding box center [1481, 520] width 6 height 6
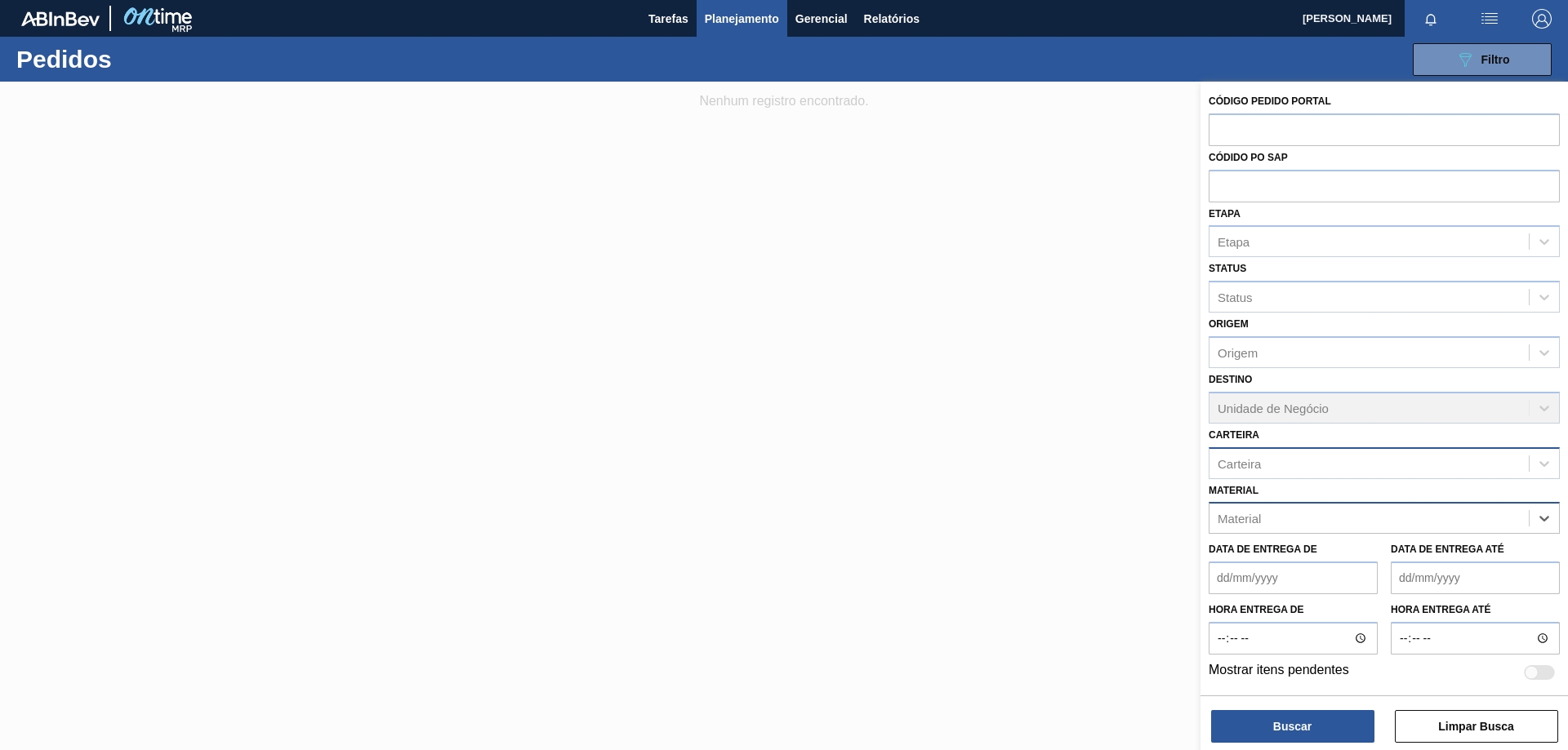
click at [1055, 505] on div at bounding box center [784, 457] width 1568 height 750
